Goal: Task Accomplishment & Management: Manage account settings

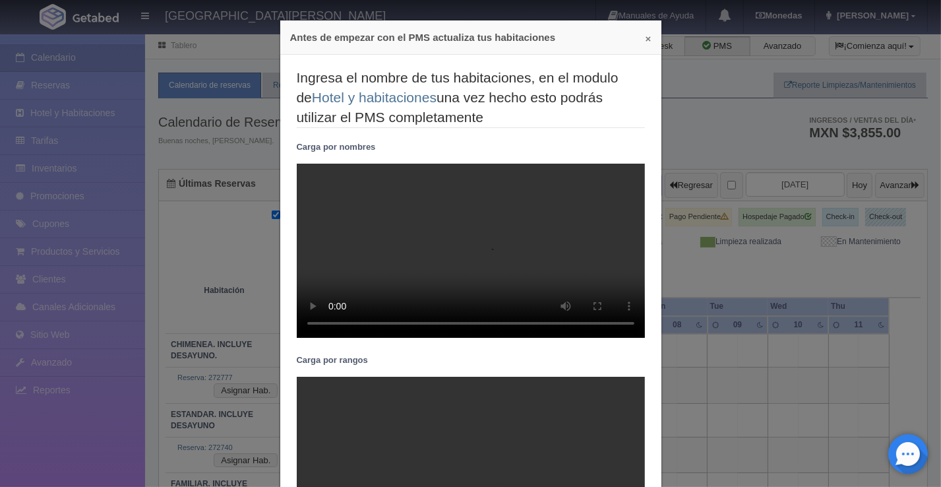
click at [646, 36] on button "×" at bounding box center [649, 39] width 6 height 10
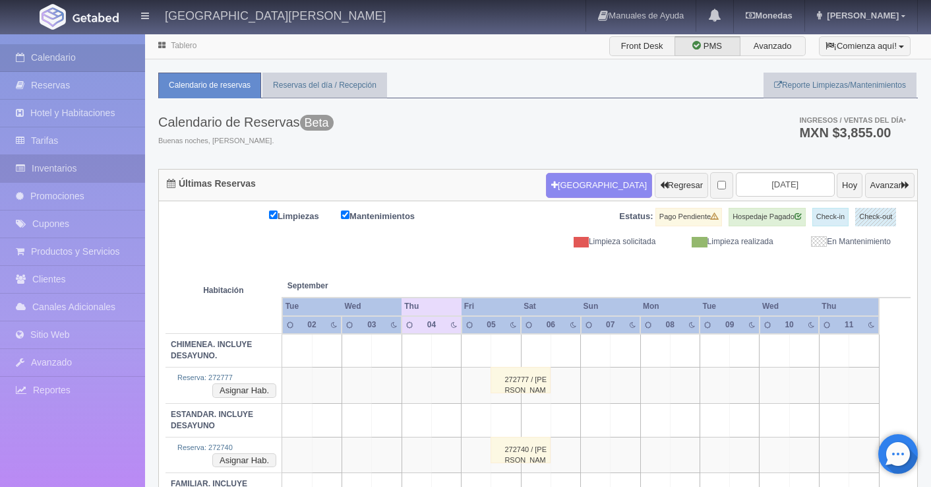
click at [54, 169] on link "Inventarios" at bounding box center [72, 168] width 145 height 27
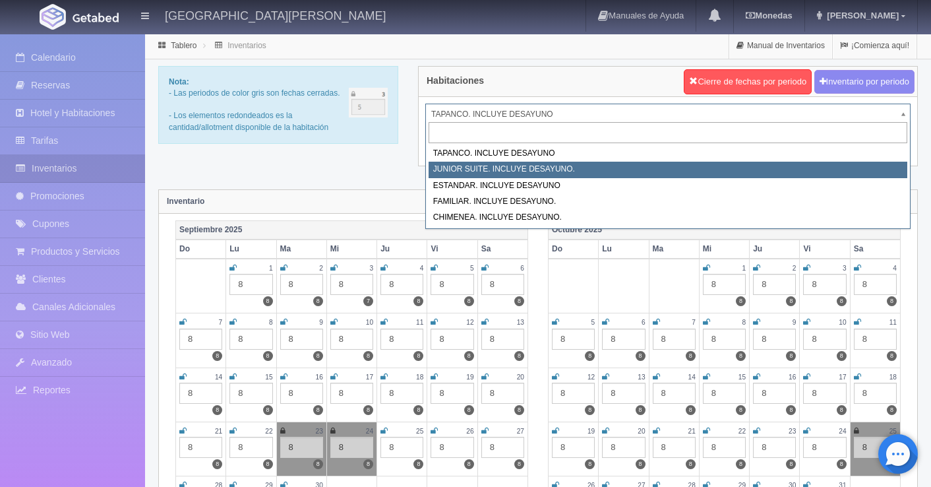
select select "1050"
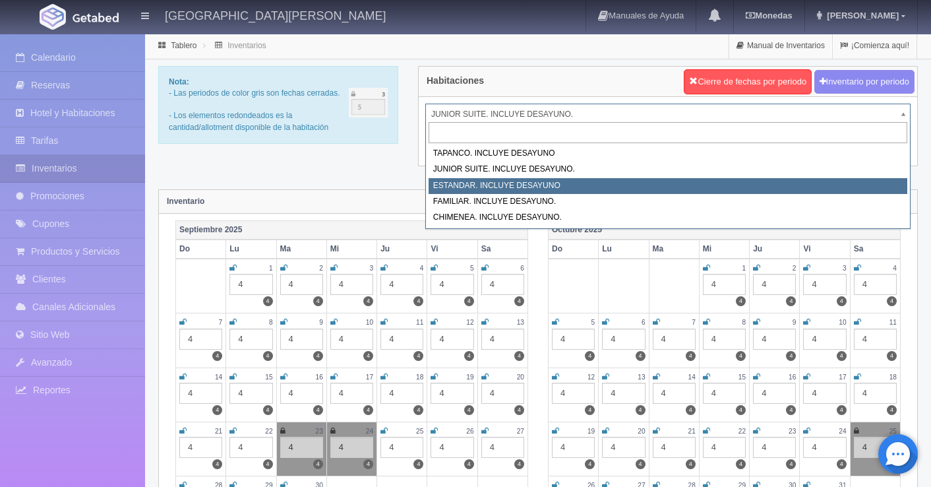
select select "1054"
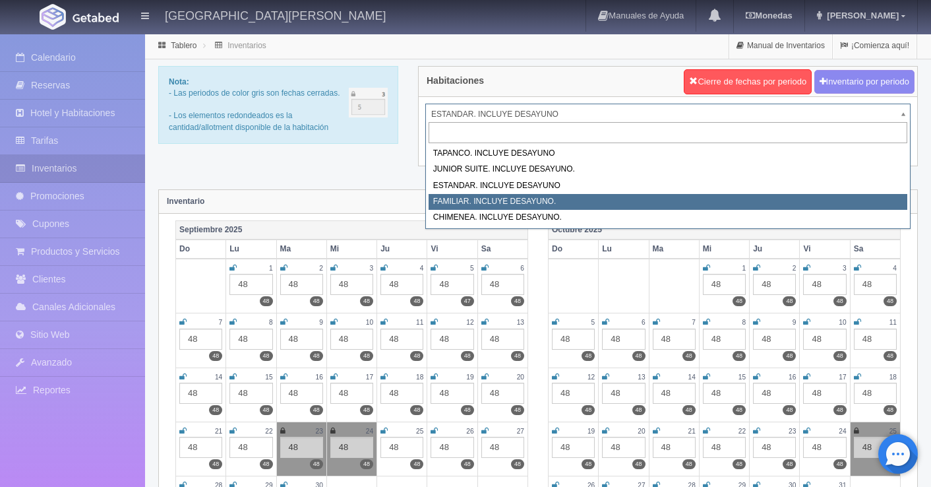
select select "1077"
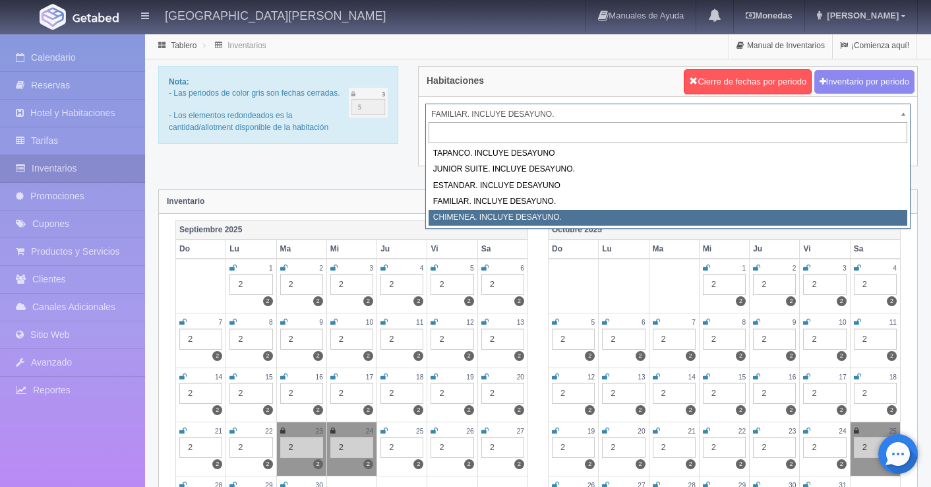
select select "1128"
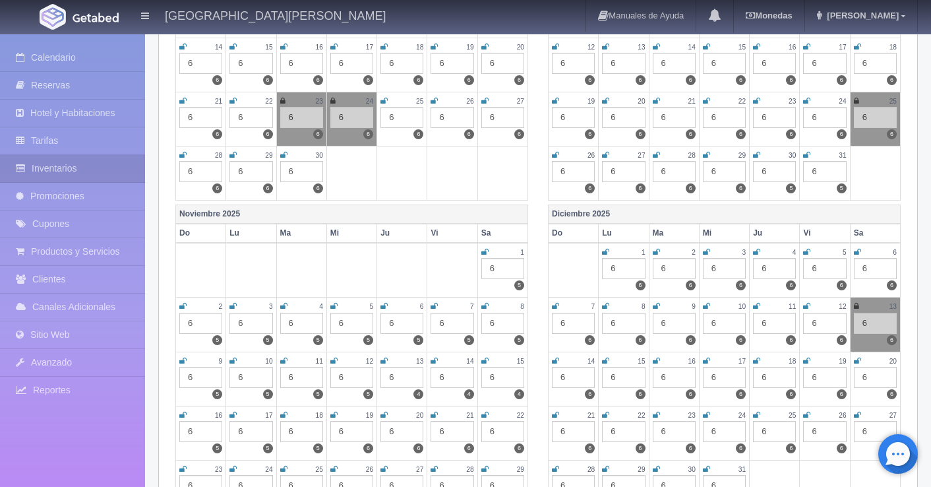
scroll to position [396, 0]
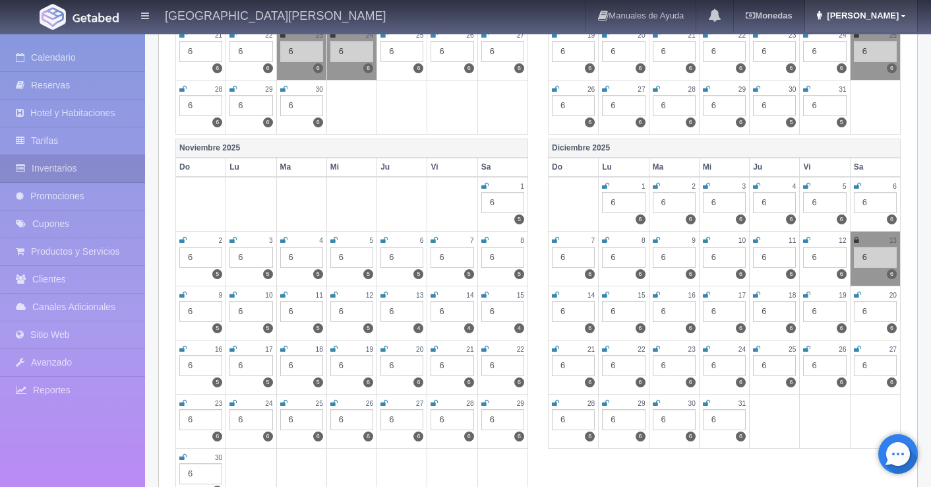
click at [878, 14] on span "[PERSON_NAME]" at bounding box center [861, 16] width 75 height 10
click at [866, 61] on link "Salir / Log Out" at bounding box center [864, 62] width 104 height 16
